Goal: Check status: Check status

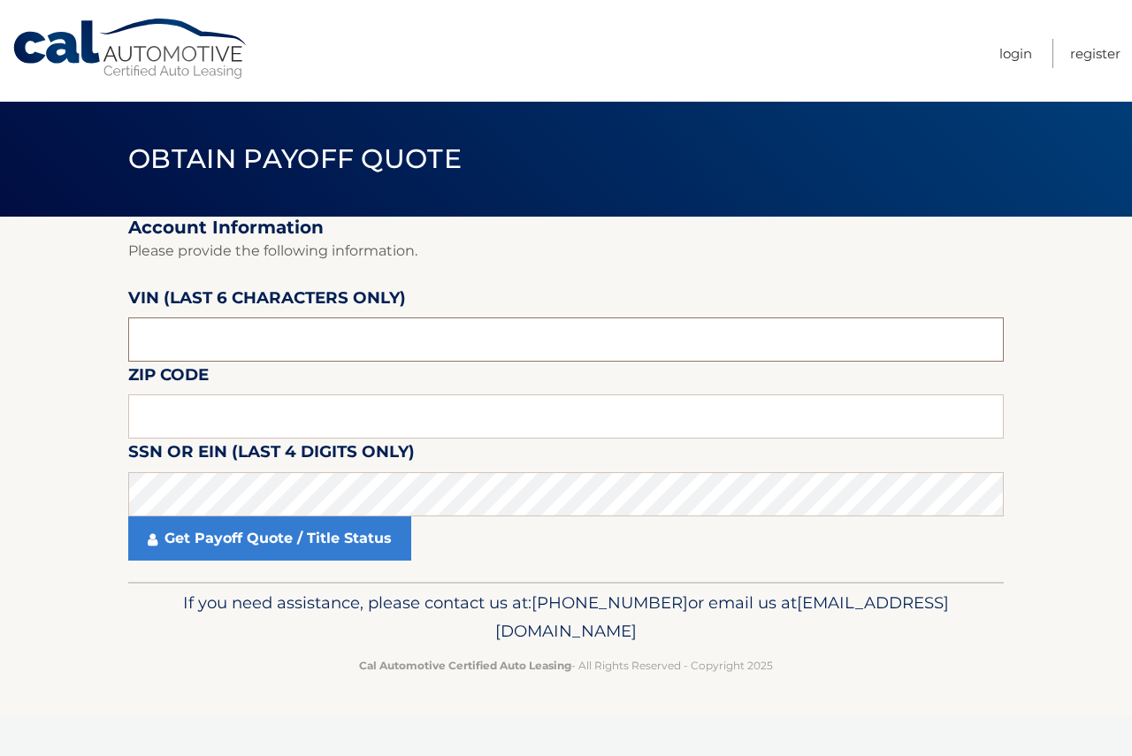
click at [316, 357] on input "text" at bounding box center [565, 339] width 875 height 44
type input "175607"
click at [233, 403] on input "text" at bounding box center [565, 416] width 875 height 44
type input "19083"
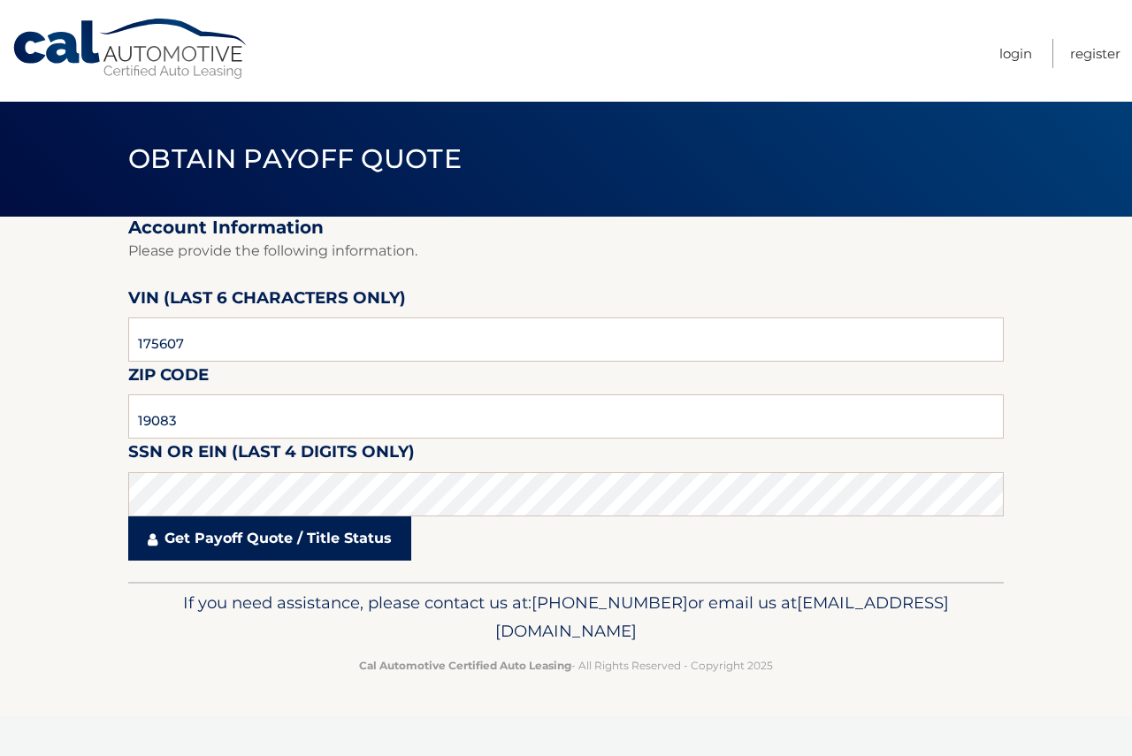
click at [265, 533] on link "Get Payoff Quote / Title Status" at bounding box center [269, 538] width 283 height 44
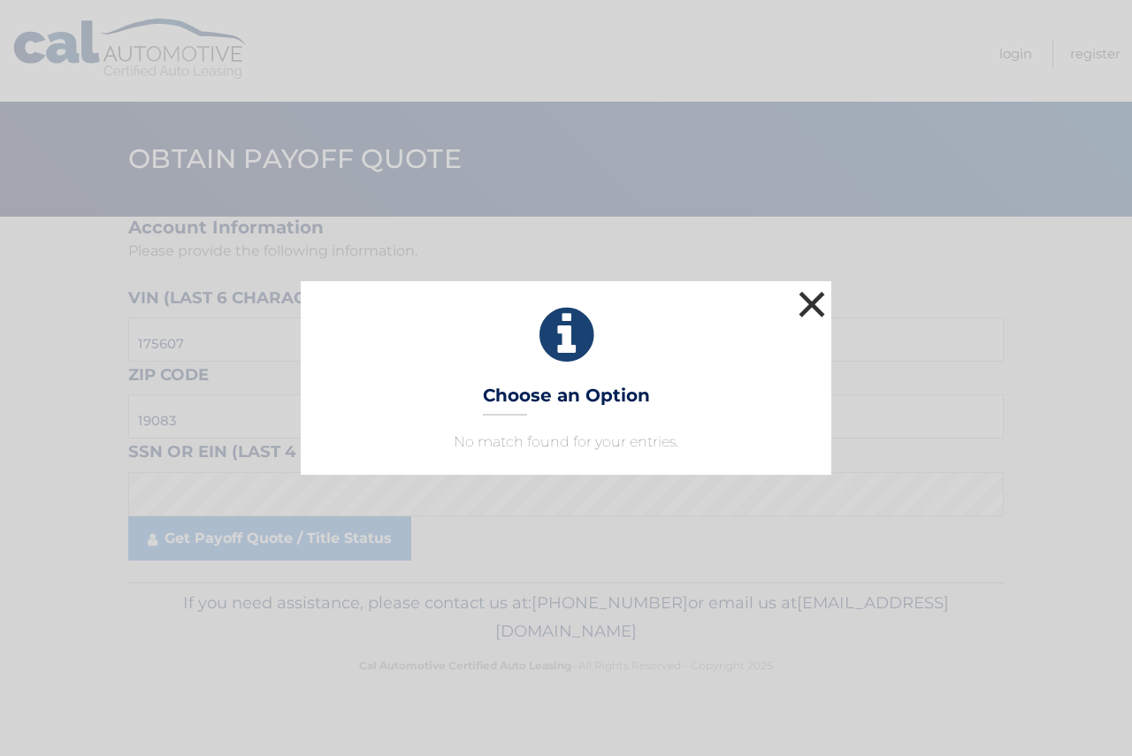
click at [798, 304] on button "×" at bounding box center [811, 303] width 35 height 35
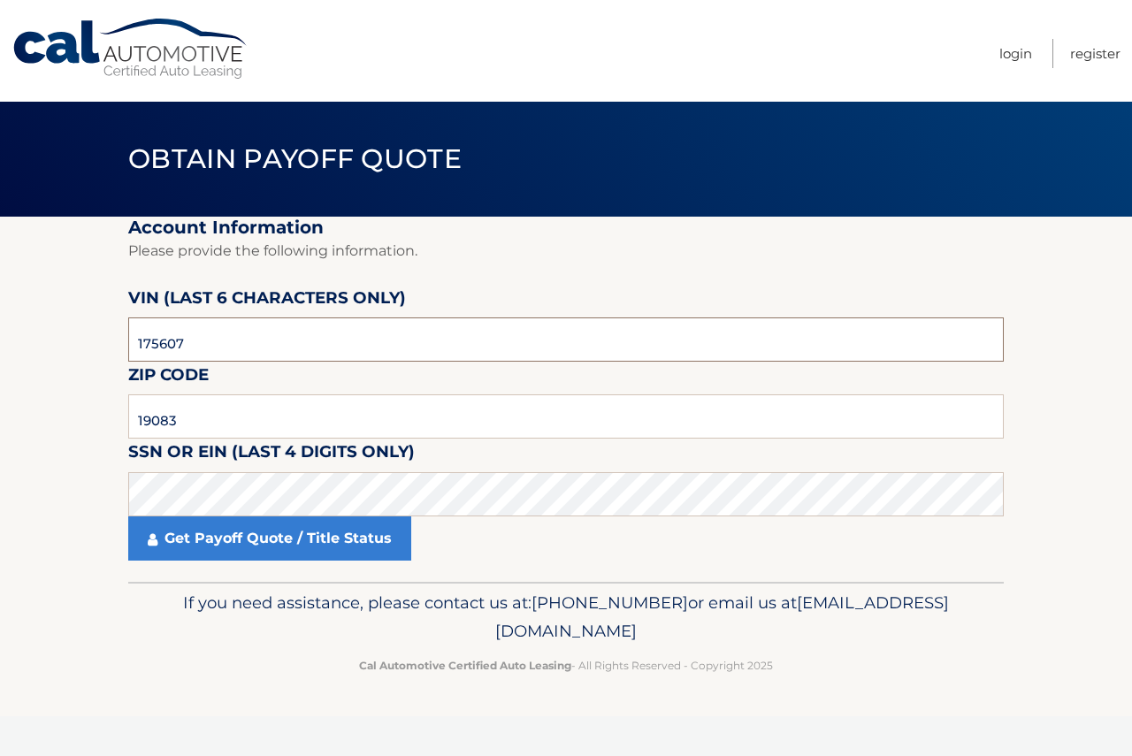
drag, startPoint x: 237, startPoint y: 345, endPoint x: 0, endPoint y: 207, distance: 274.2
click at [0, 207] on main "Obtain Payoff Quote Account Information Please provide the following informatio…" at bounding box center [566, 291] width 1132 height 582
type input "175607"
click at [217, 419] on input "19083" at bounding box center [565, 416] width 875 height 44
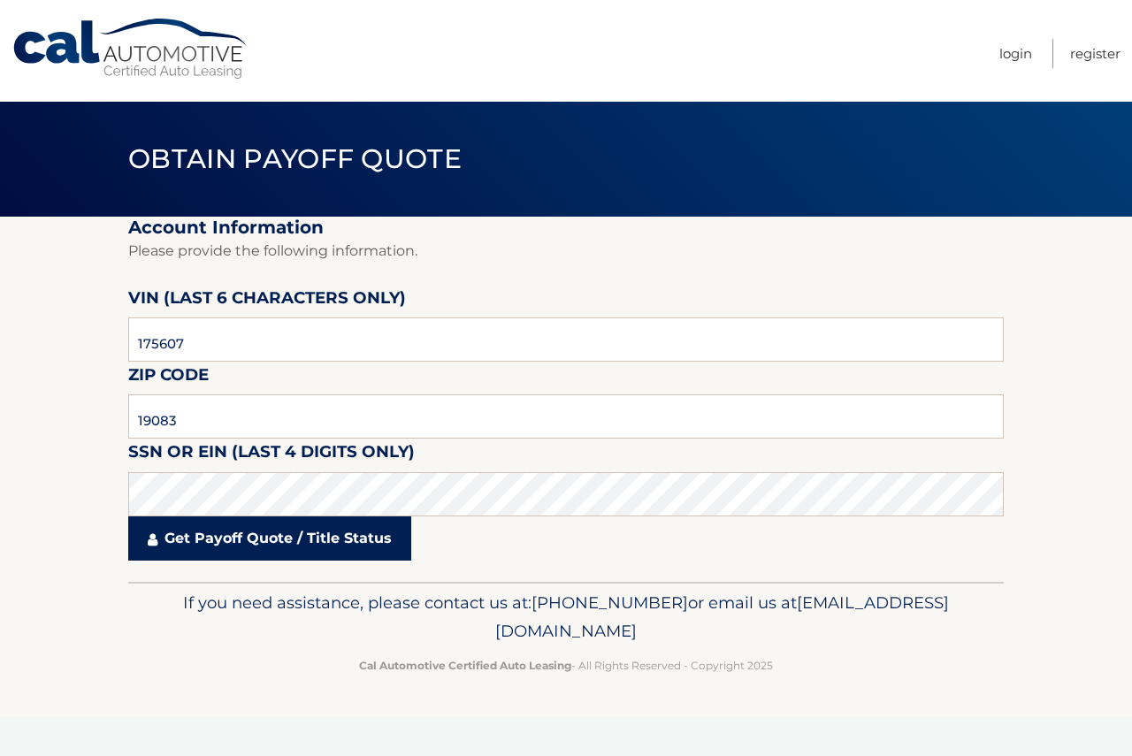
click at [143, 553] on link "Get Payoff Quote / Title Status" at bounding box center [269, 538] width 283 height 44
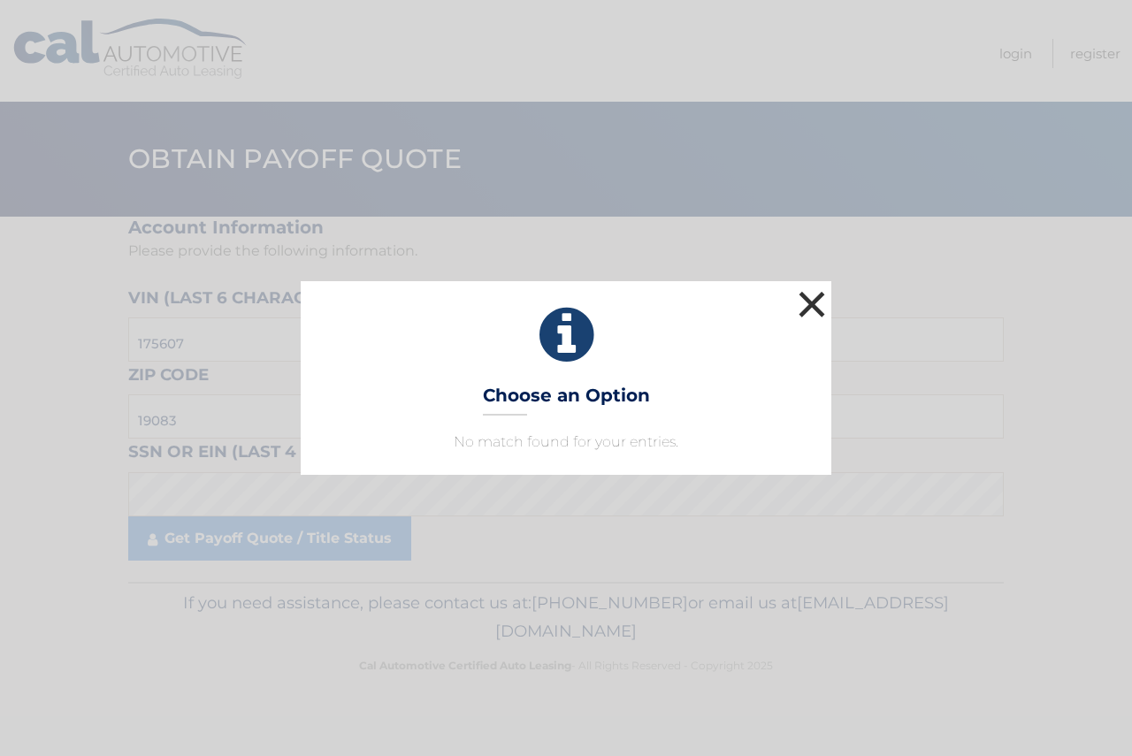
click at [813, 310] on button "×" at bounding box center [811, 303] width 35 height 35
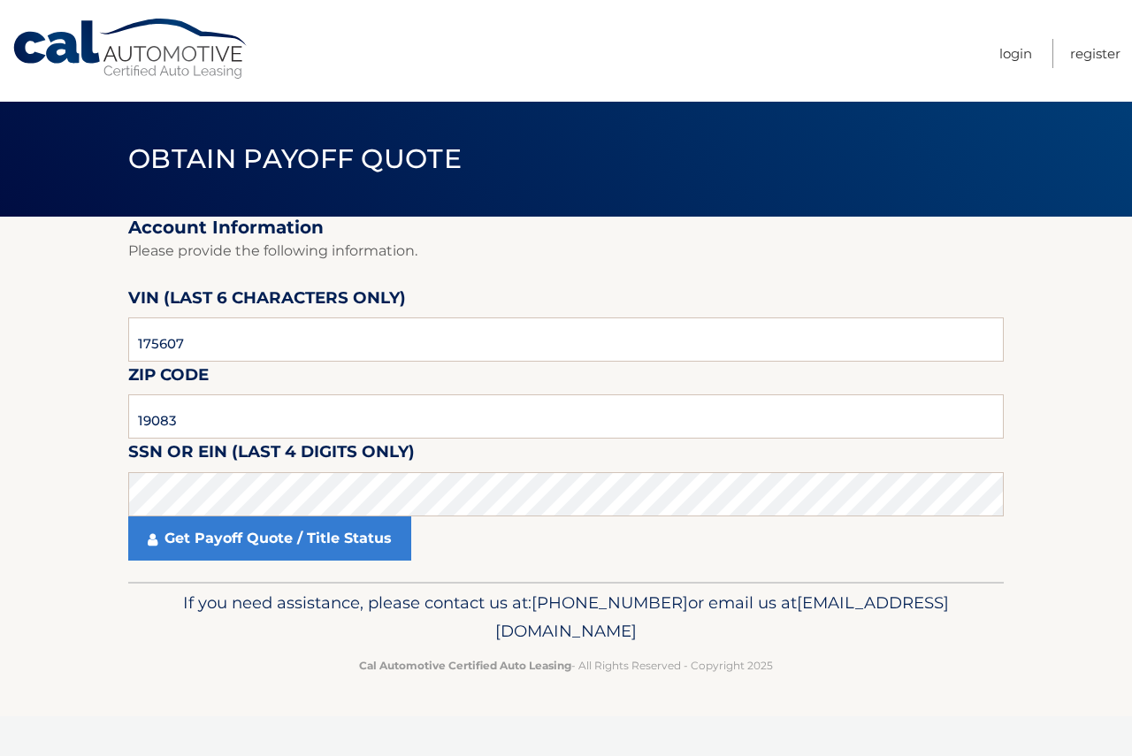
click at [622, 247] on p "Please provide the following information." at bounding box center [565, 251] width 875 height 25
drag, startPoint x: 184, startPoint y: 428, endPoint x: 237, endPoint y: 391, distance: 64.8
click at [237, 391] on fieldset "Account Information Please provide the following information. [PERSON_NAME] (la…" at bounding box center [565, 399] width 875 height 365
click at [65, 446] on section "Account Information Please provide the following information. [PERSON_NAME] (la…" at bounding box center [566, 399] width 1132 height 365
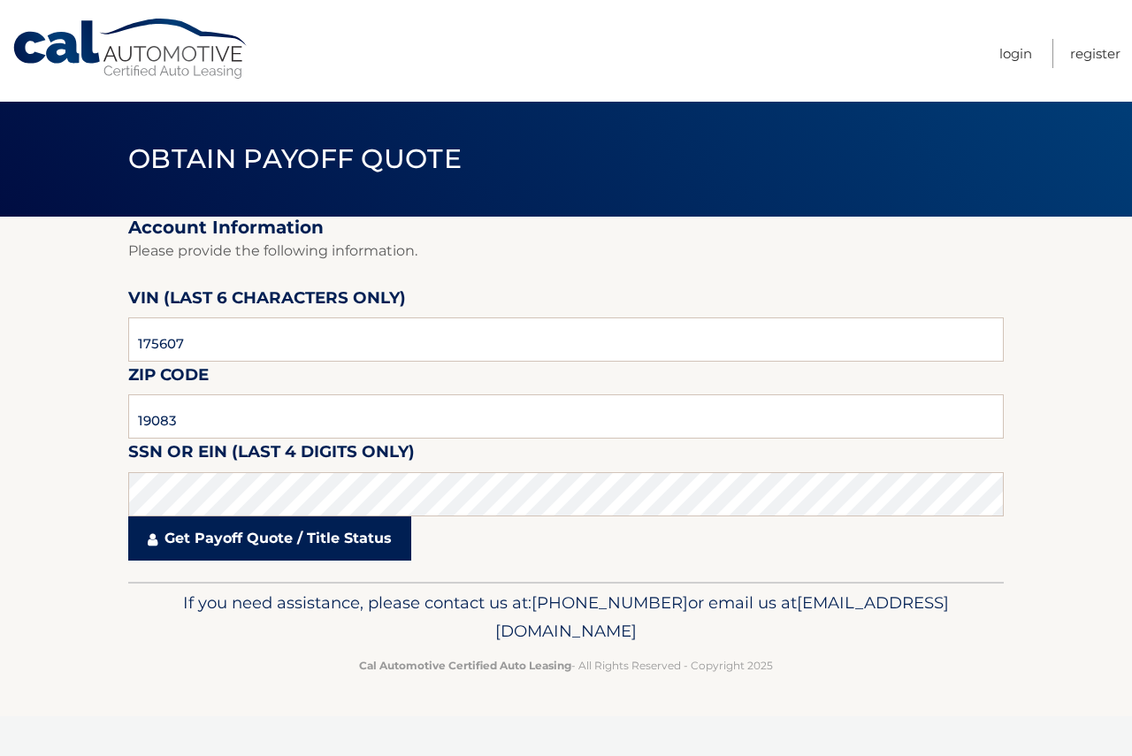
click at [263, 550] on link "Get Payoff Quote / Title Status" at bounding box center [269, 538] width 283 height 44
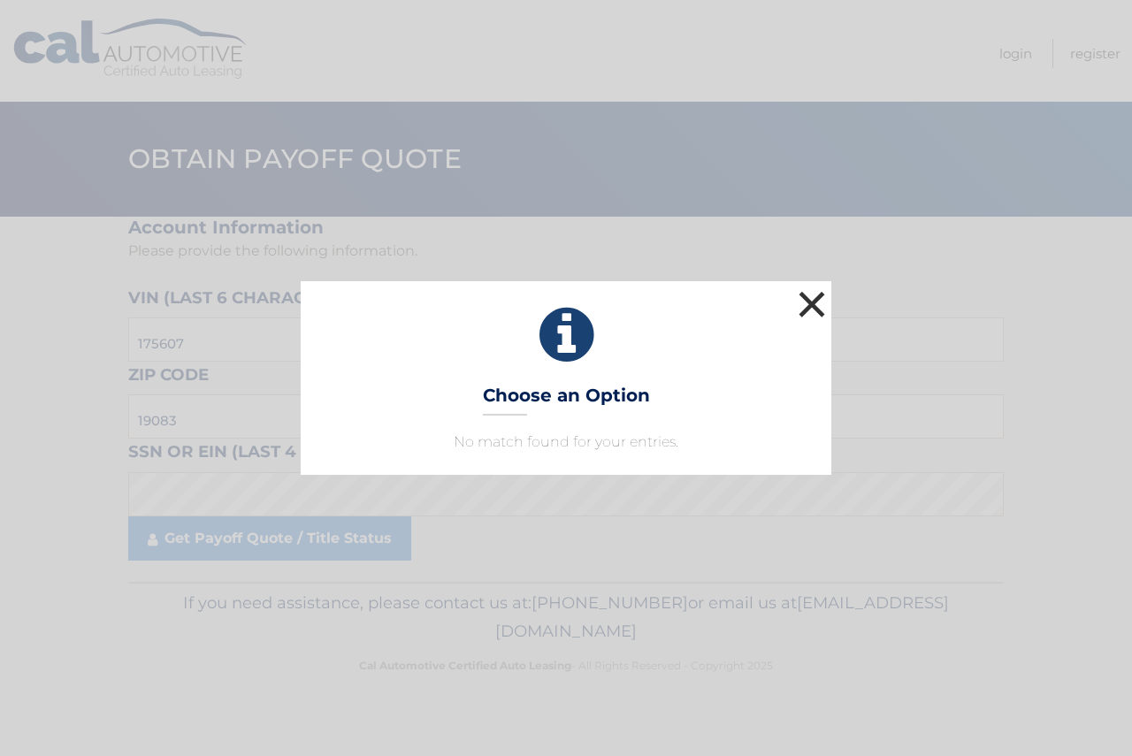
click at [805, 311] on button "×" at bounding box center [811, 303] width 35 height 35
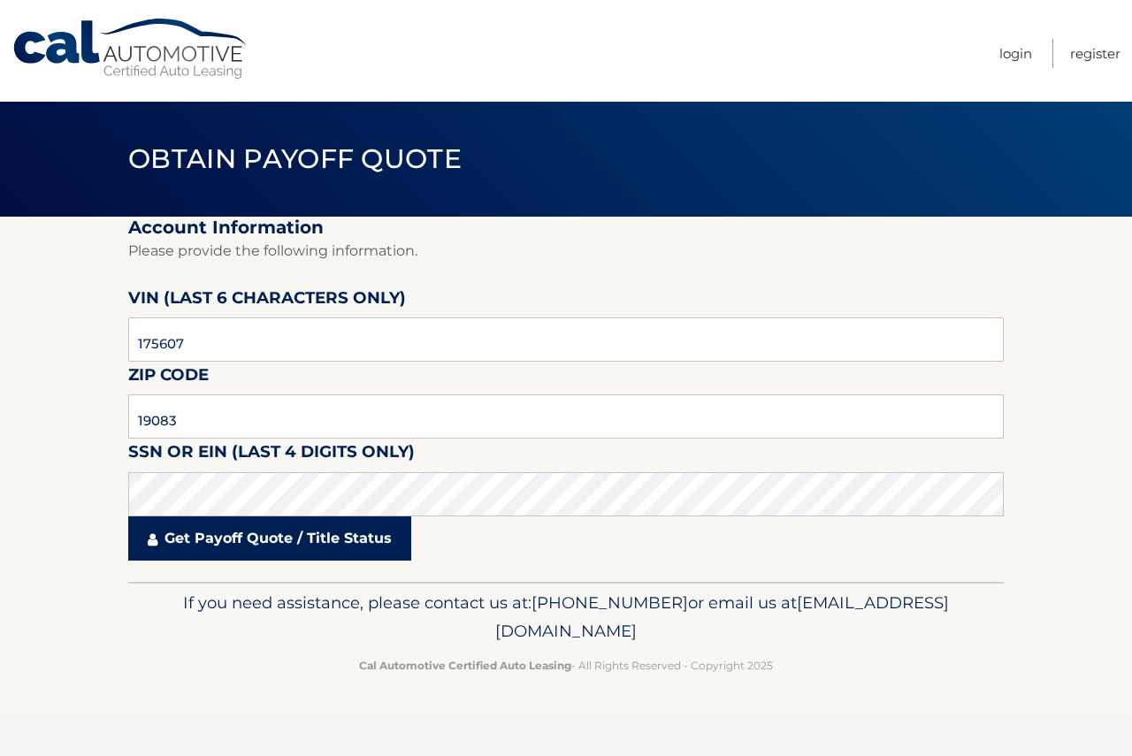
click at [256, 536] on link "Get Payoff Quote / Title Status" at bounding box center [269, 538] width 283 height 44
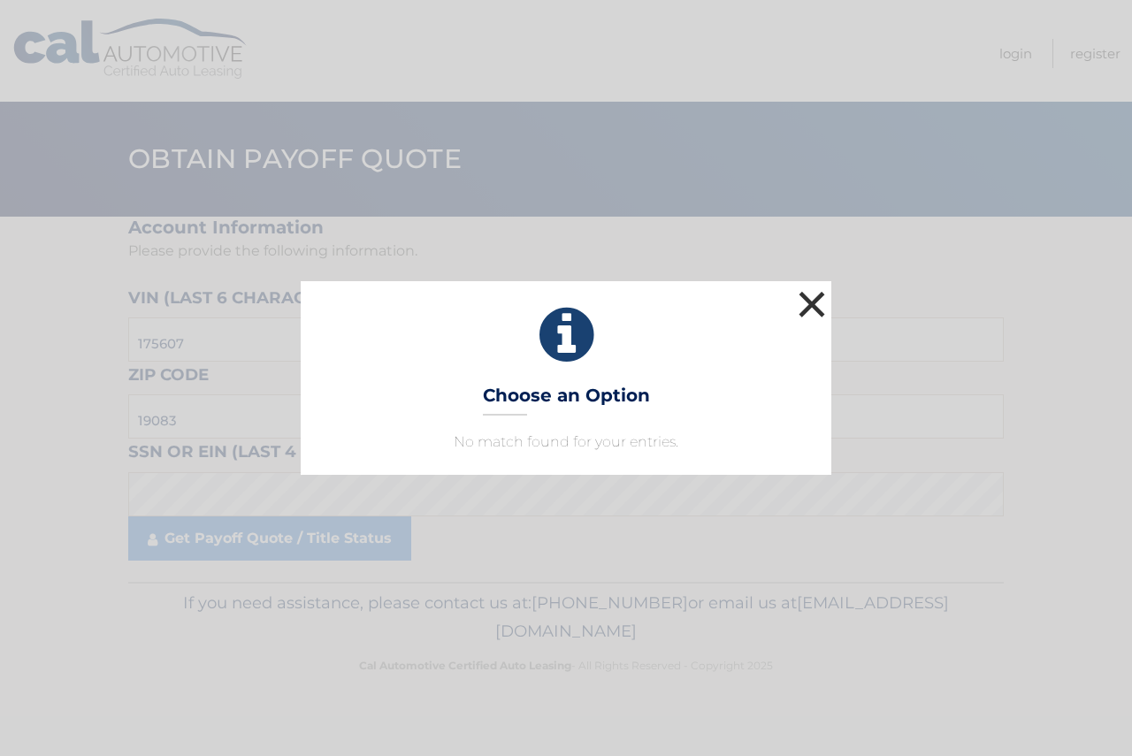
click at [820, 314] on button "×" at bounding box center [811, 303] width 35 height 35
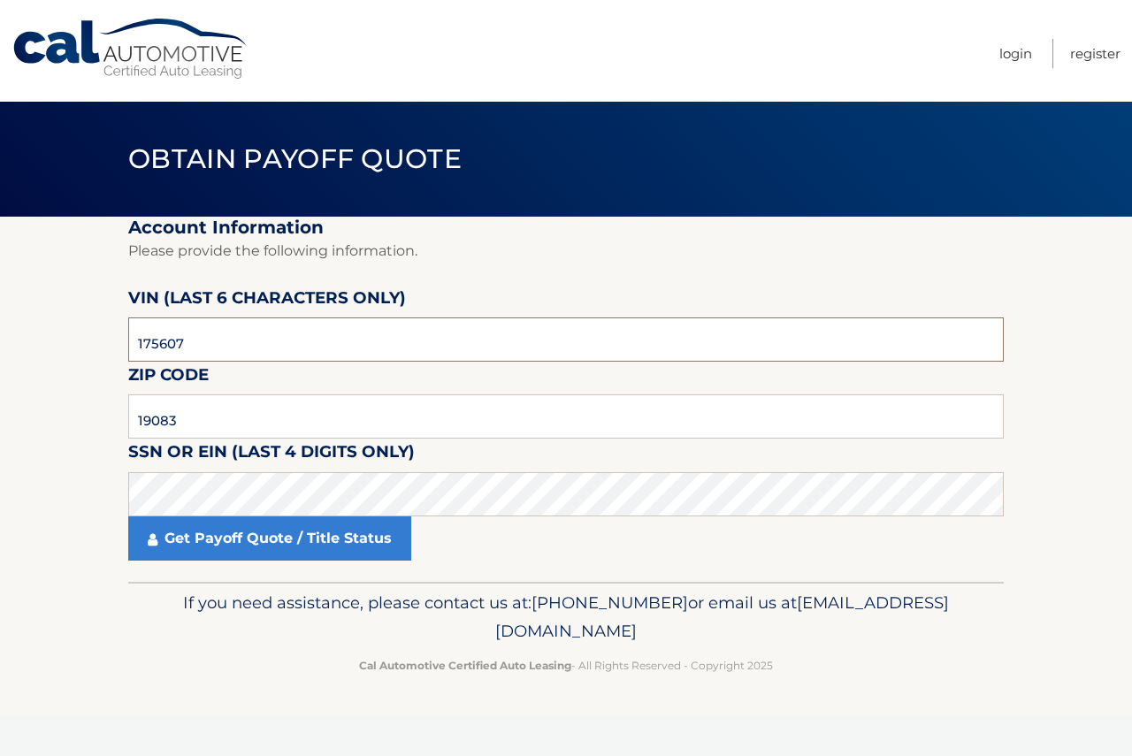
drag, startPoint x: 207, startPoint y: 334, endPoint x: 417, endPoint y: 379, distance: 215.2
click at [417, 379] on fieldset "Account Information Please provide the following information. [PERSON_NAME] (la…" at bounding box center [565, 399] width 875 height 365
click at [502, 416] on fieldset "Account Information Please provide the following information. [PERSON_NAME] (la…" at bounding box center [565, 399] width 875 height 365
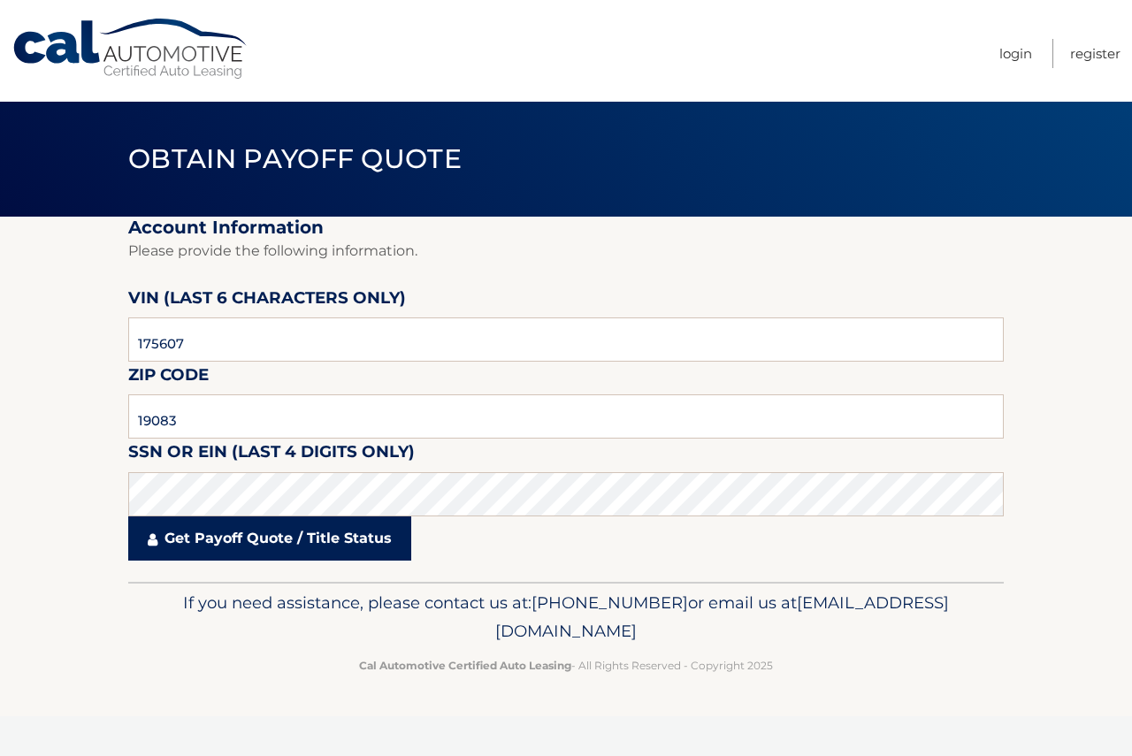
click at [358, 529] on link "Get Payoff Quote / Title Status" at bounding box center [269, 538] width 283 height 44
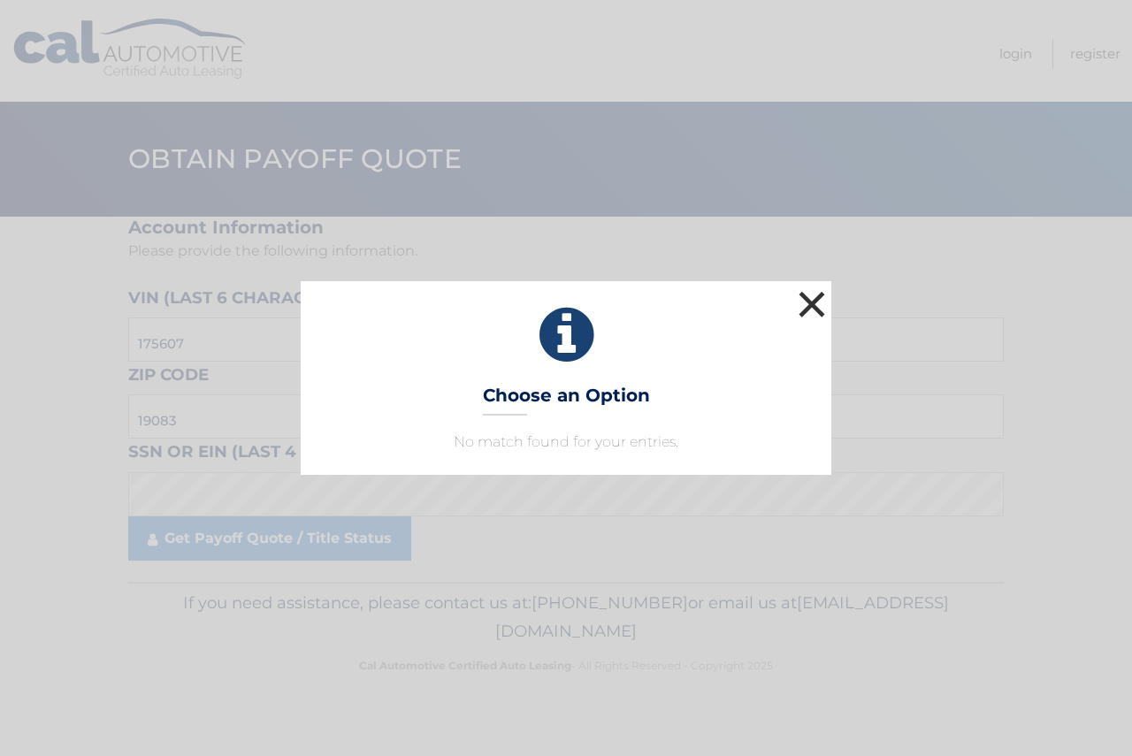
click at [806, 299] on button "×" at bounding box center [811, 303] width 35 height 35
